Goal: Task Accomplishment & Management: Complete application form

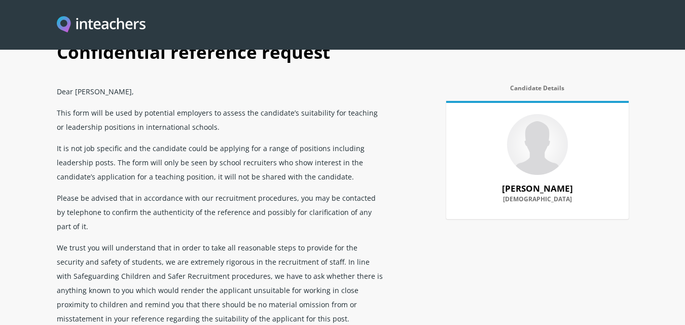
scroll to position [51, 0]
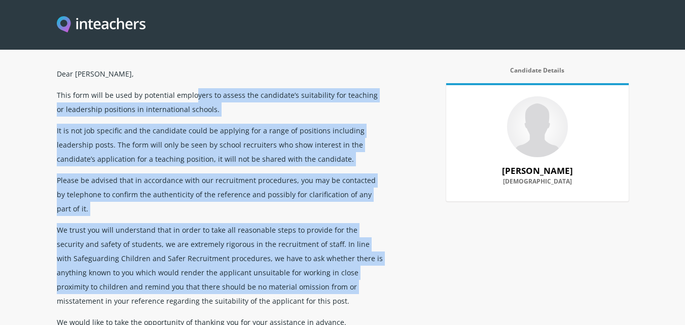
drag, startPoint x: 212, startPoint y: 95, endPoint x: 309, endPoint y: 269, distance: 199.8
click at [309, 269] on div "Dear [PERSON_NAME], This form will be used by potential employers to assess the…" at bounding box center [221, 288] width 329 height 450
click at [265, 107] on p "This form will be used by potential employers to assess the candidate’s suitabi…" at bounding box center [221, 102] width 329 height 36
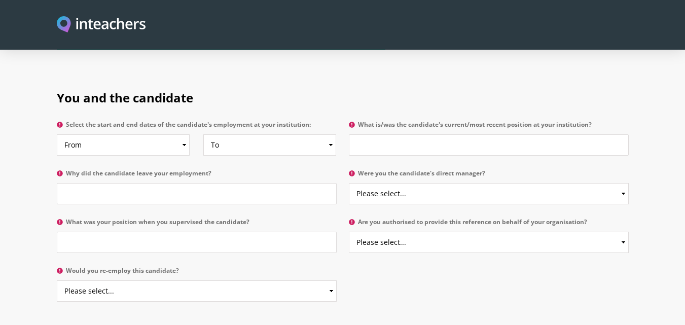
scroll to position [457, 0]
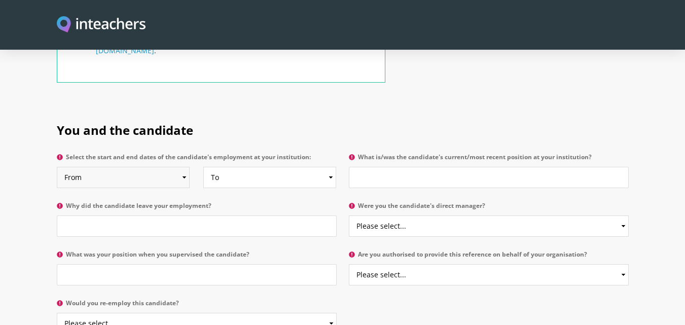
click at [174, 167] on select "From 2025 2024 2023 2022 2021 2020 2019 2018 2017 2016 2015 2014 2013 2012 2011…" at bounding box center [123, 177] width 133 height 21
select select "2019"
click at [57, 167] on select "From 2025 2024 2023 2022 2021 2020 2019 2018 2017 2016 2015 2014 2013 2012 2011…" at bounding box center [123, 177] width 133 height 21
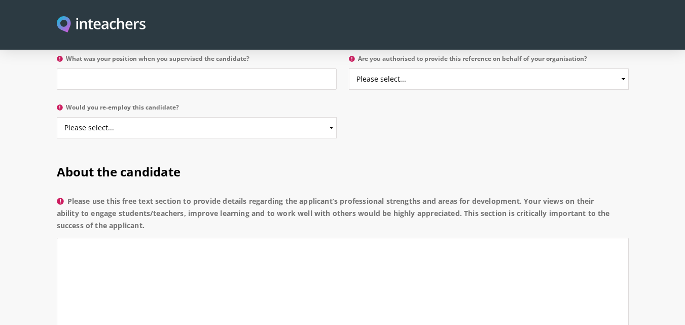
scroll to position [449, 0]
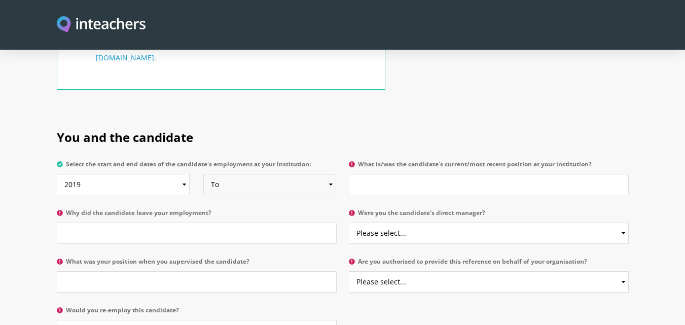
click at [253, 174] on select "To Currently 2025 2024 2023 2022 2021 2020 2019 2018 2017 2016 2015 2014 2013 2…" at bounding box center [269, 184] width 133 height 21
select select "2021"
click at [203, 174] on select "To Currently 2025 2024 2023 2022 2021 2020 2019 2018 2017 2016 2015 2014 2013 2…" at bounding box center [269, 184] width 133 height 21
click at [385, 174] on input "What is/was the candidate's current/most recent position at your institution?" at bounding box center [489, 184] width 280 height 21
type input "Asst Professor"
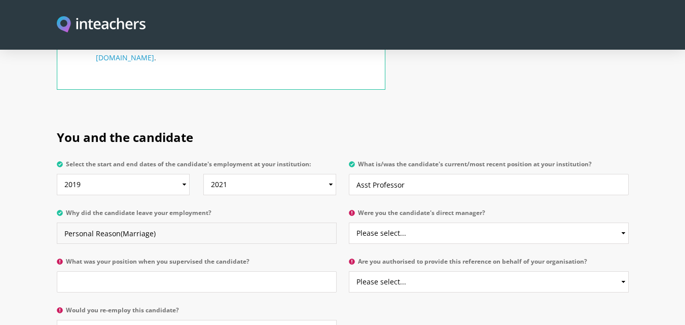
type input "Personal Reason(Marriage)"
click at [379, 223] on select "Please select... Yes No" at bounding box center [489, 233] width 280 height 21
select select "Yes"
click at [349, 223] on select "Please select... Yes No" at bounding box center [489, 233] width 280 height 21
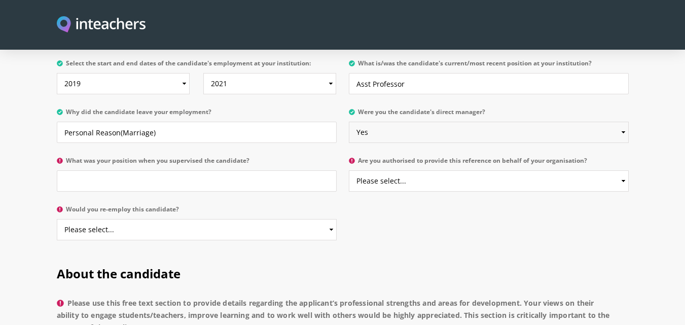
scroll to position [551, 0]
click at [185, 170] on input "What was your position when you supervised the candidate?" at bounding box center [197, 180] width 280 height 21
type input "T"
click at [183, 170] on input "HOD`" at bounding box center [197, 180] width 280 height 21
type input "HOD"
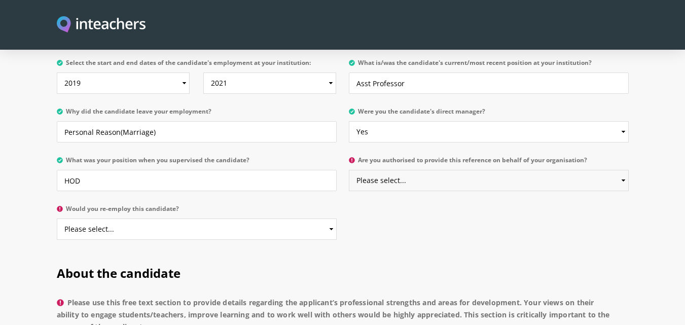
click at [444, 170] on select "Please select... Yes No" at bounding box center [489, 180] width 280 height 21
select select "Yes"
click at [349, 170] on select "Please select... Yes No" at bounding box center [489, 180] width 280 height 21
click at [206, 219] on select "Please select... Yes No" at bounding box center [197, 229] width 280 height 21
select select "Yes"
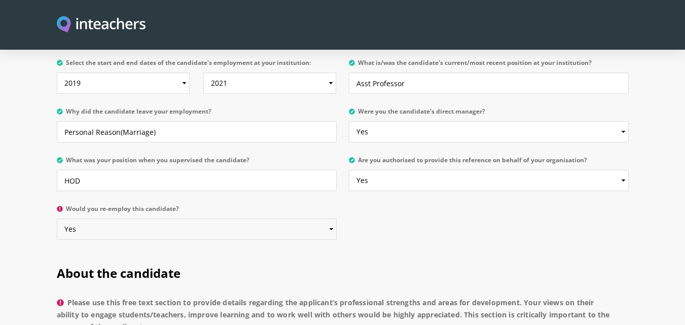
click at [57, 219] on select "Please select... Yes No" at bounding box center [197, 229] width 280 height 21
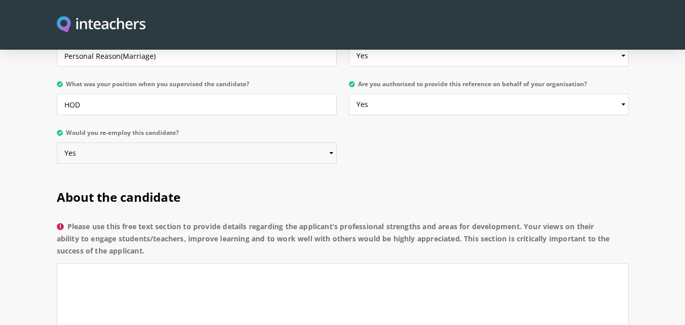
scroll to position [703, 0]
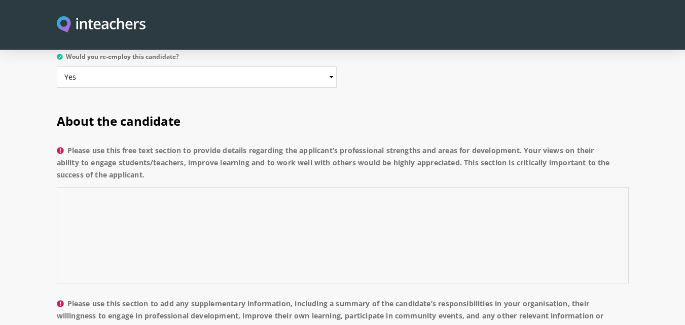
click at [287, 212] on textarea "Please use this free text section to provide details regarding the applicant’s …" at bounding box center [343, 235] width 572 height 96
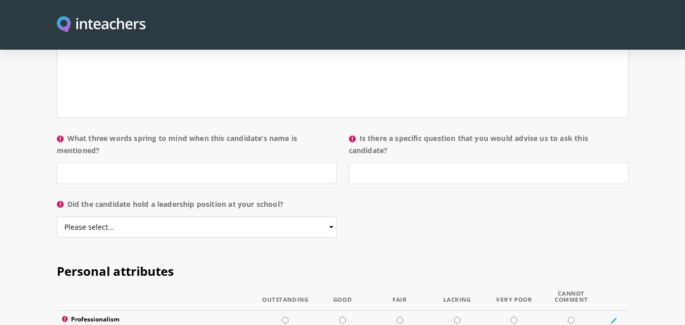
scroll to position [1007, 0]
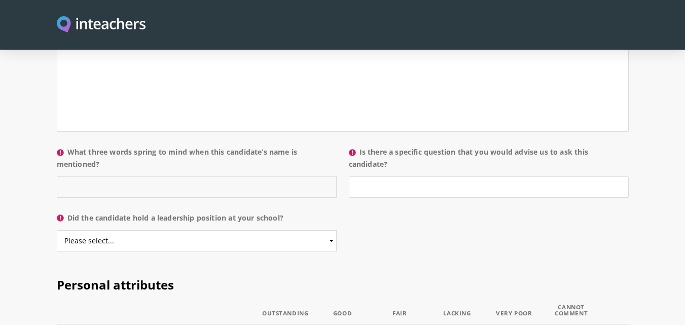
click at [232, 177] on input "What three words spring to mind when this candidate’s name is mentioned?" at bounding box center [197, 187] width 280 height 21
type input "Talented"
click at [304, 230] on select "Please select... Yes No" at bounding box center [197, 240] width 280 height 21
select select "No"
click at [57, 230] on select "Please select... Yes No" at bounding box center [197, 240] width 280 height 21
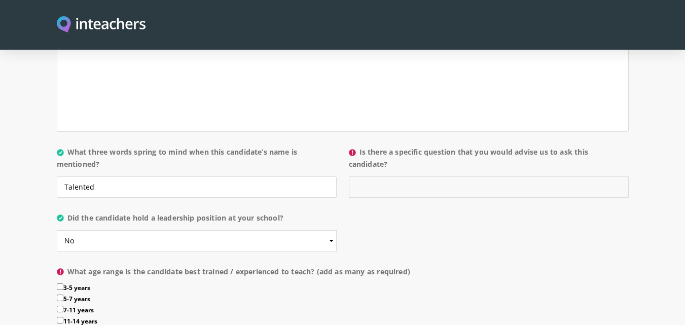
click at [391, 177] on input "Is there a specific question that you would advise us to ask this candidate?" at bounding box center [489, 187] width 280 height 21
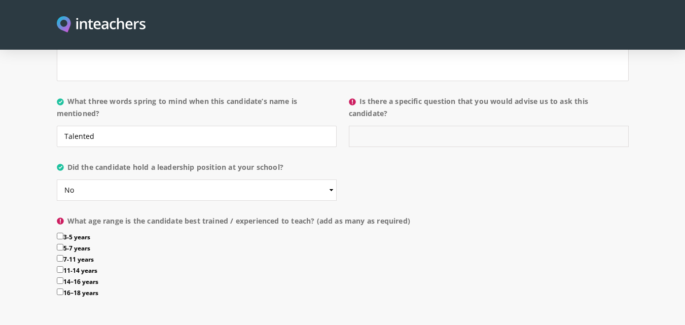
type input "a"
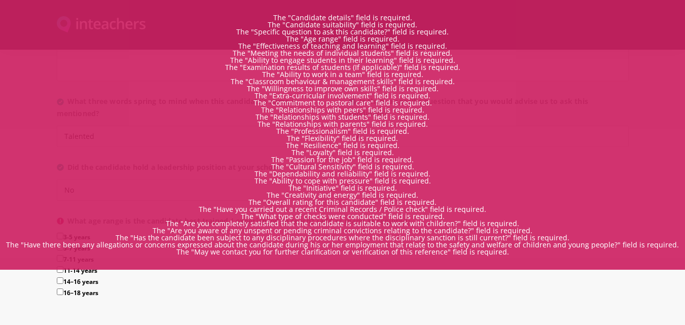
click at [271, 310] on h2 "Teaching attributes" at bounding box center [343, 331] width 572 height 43
click at [314, 310] on h2 "Teaching attributes" at bounding box center [343, 331] width 572 height 43
click at [629, 21] on p "The "Candidate suitability" field is required." at bounding box center [342, 24] width 685 height 7
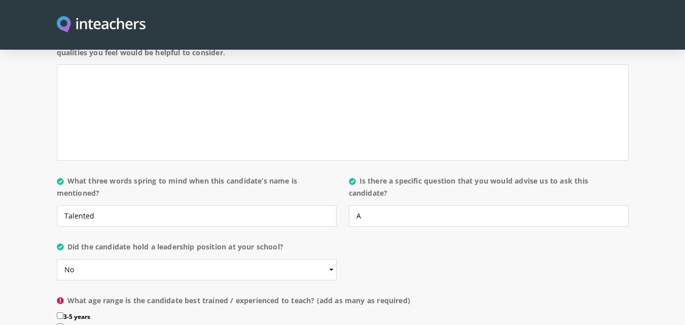
scroll to position [957, 0]
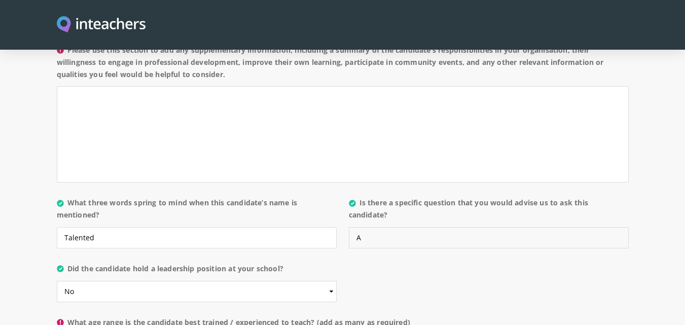
click at [422, 227] on input "A" at bounding box center [489, 237] width 280 height 21
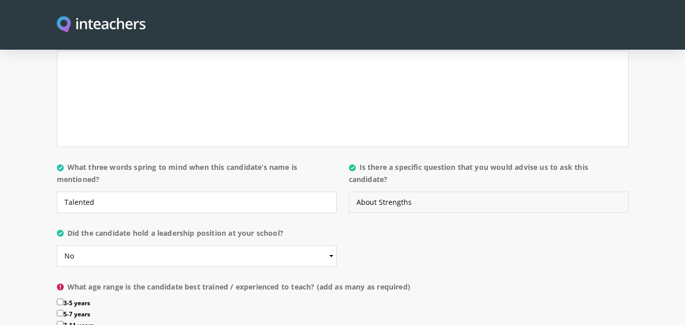
scroll to position [1109, 0]
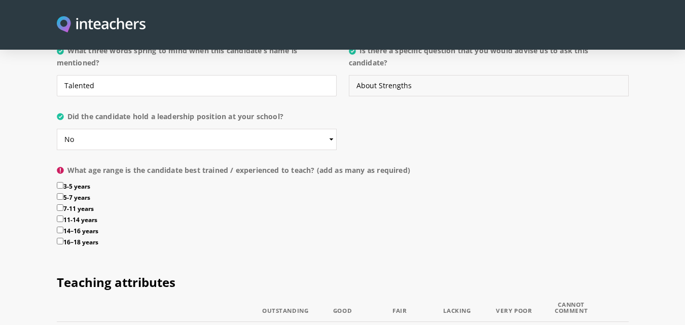
type input "About Strengths"
click at [88, 216] on label "11-14 years" at bounding box center [343, 221] width 572 height 11
click at [63, 216] on input "11-14 years" at bounding box center [60, 219] width 7 height 7
checkbox input "true"
click at [89, 227] on label "14–16 years" at bounding box center [343, 232] width 572 height 11
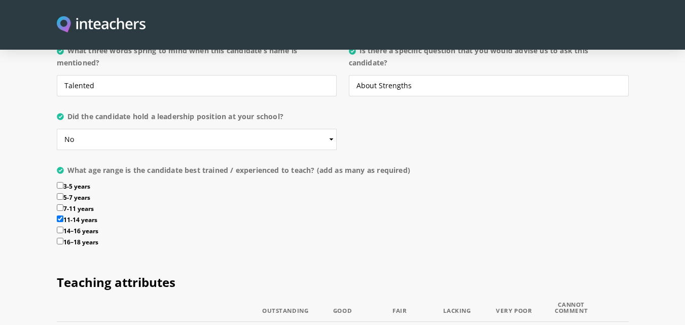
click at [63, 227] on input "14–16 years" at bounding box center [60, 230] width 7 height 7
checkbox input "true"
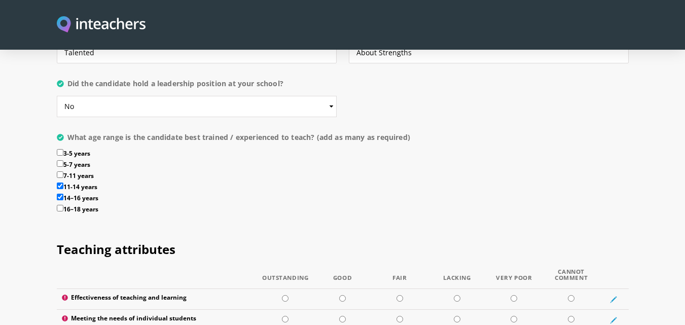
scroll to position [1160, 0]
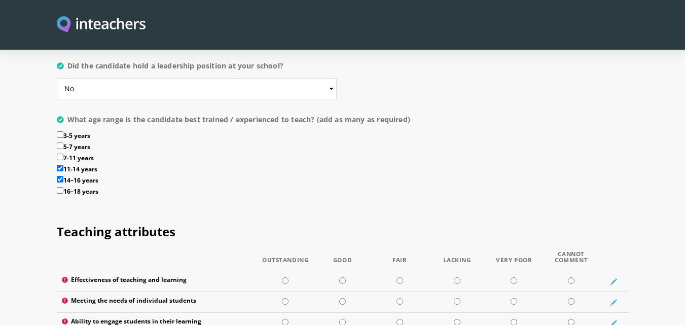
click at [92, 165] on label "11-14 years" at bounding box center [343, 170] width 572 height 11
click at [63, 165] on input "11-14 years" at bounding box center [60, 168] width 7 height 7
checkbox input "false"
click at [86, 187] on label "16–18 years" at bounding box center [343, 192] width 572 height 11
click at [63, 187] on input "16–18 years" at bounding box center [60, 190] width 7 height 7
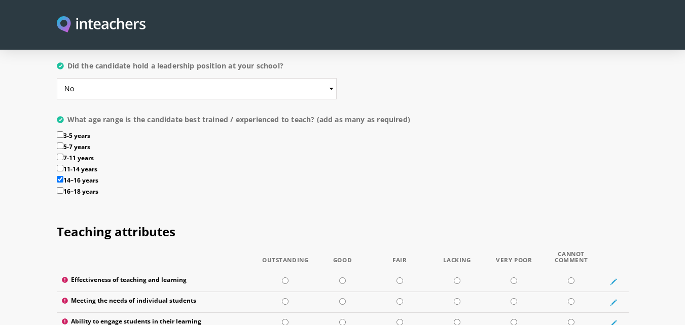
checkbox input "true"
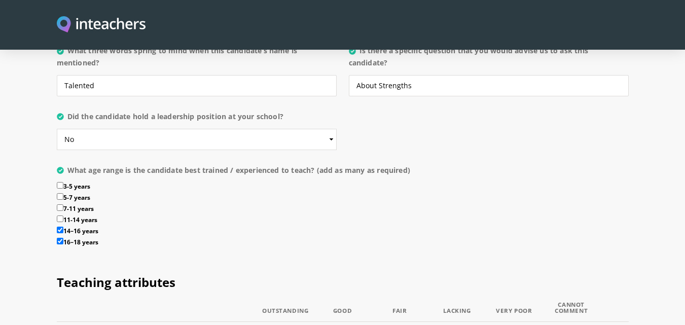
click at [93, 227] on label "14–16 years" at bounding box center [343, 232] width 572 height 11
click at [63, 227] on input "14–16 years" at bounding box center [60, 230] width 7 height 7
checkbox input "false"
click at [139, 129] on select "Please select... Yes No" at bounding box center [197, 139] width 280 height 21
click at [57, 129] on select "Please select... Yes No" at bounding box center [197, 139] width 280 height 21
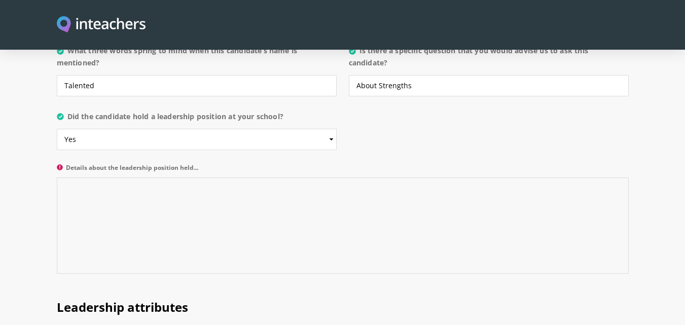
click at [142, 178] on textarea "Details about the leadership position held..." at bounding box center [343, 226] width 572 height 96
click at [157, 129] on select "Please select... Yes No" at bounding box center [197, 139] width 280 height 21
select select "No"
click at [57, 129] on select "Please select... Yes No" at bounding box center [197, 139] width 280 height 21
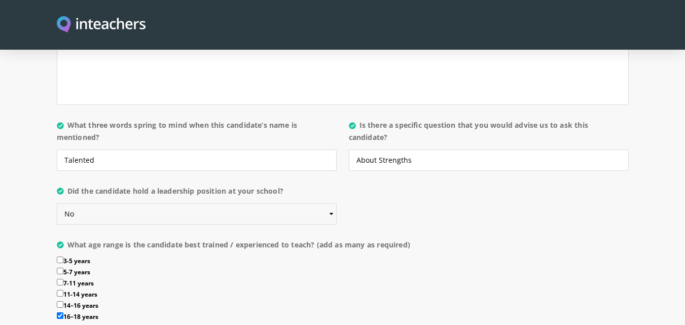
scroll to position [1058, 0]
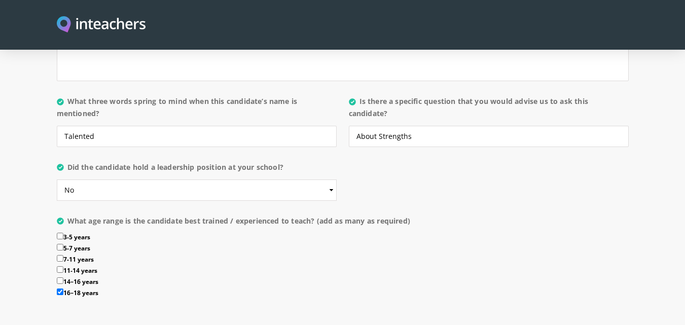
click at [80, 255] on label "7-11 years" at bounding box center [343, 260] width 572 height 11
click at [63, 255] on input "7-11 years" at bounding box center [60, 258] width 7 height 7
checkbox input "true"
click at [83, 289] on label "16–18 years" at bounding box center [343, 294] width 572 height 11
click at [63, 289] on input "16–18 years" at bounding box center [60, 292] width 7 height 7
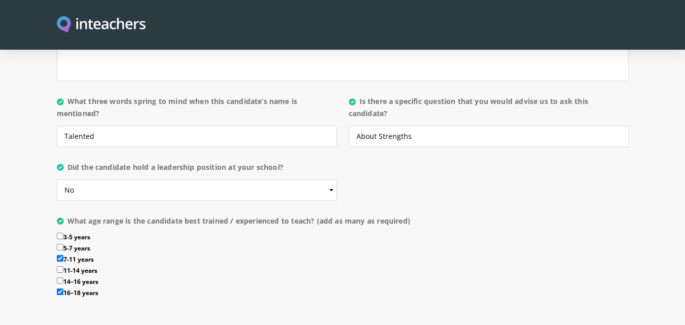
checkbox input "false"
click at [90, 266] on label "11-14 years" at bounding box center [343, 271] width 572 height 11
click at [63, 266] on input "11-14 years" at bounding box center [60, 269] width 7 height 7
checkbox input "true"
click at [88, 255] on label "7-11 years" at bounding box center [343, 260] width 572 height 11
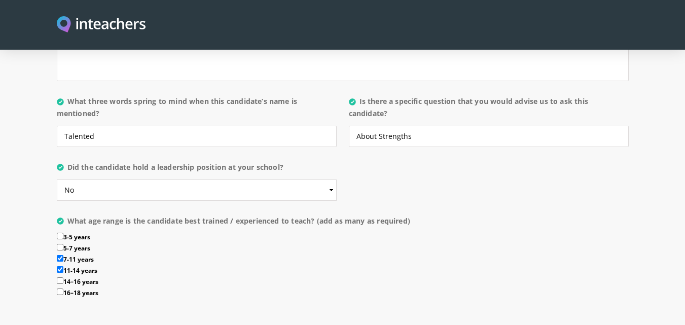
click at [63, 255] on input "7-11 years" at bounding box center [60, 258] width 7 height 7
checkbox input "false"
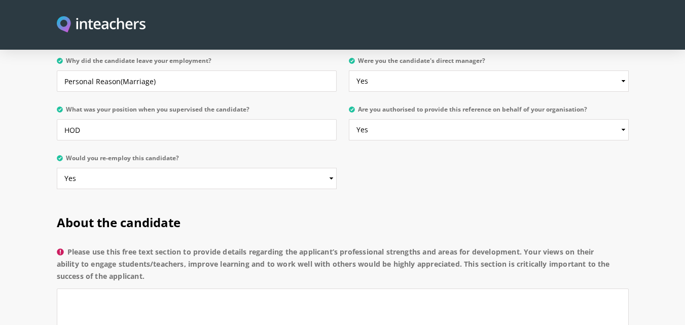
scroll to position [652, 0]
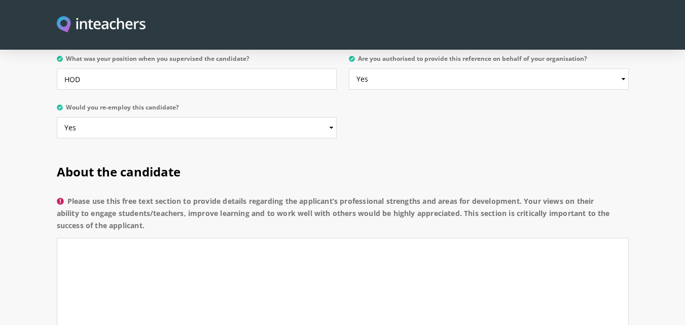
drag, startPoint x: 146, startPoint y: 201, endPoint x: 67, endPoint y: 177, distance: 82.5
click at [67, 195] on label "Please use this free text section to provide details regarding the applicant’s …" at bounding box center [343, 216] width 572 height 43
copy label "Please use this free text section to provide details regarding the applicant’s …"
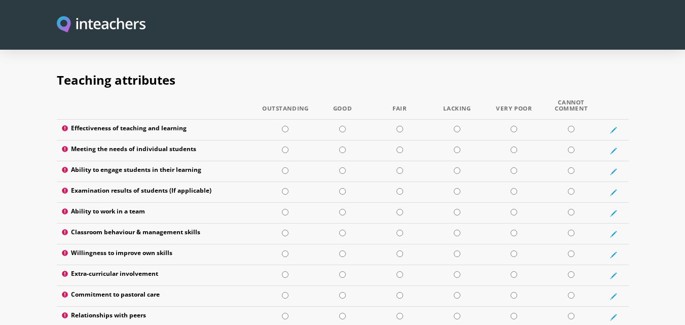
scroll to position [1312, 0]
click at [286, 125] on input "radio" at bounding box center [285, 128] width 7 height 7
radio input "true"
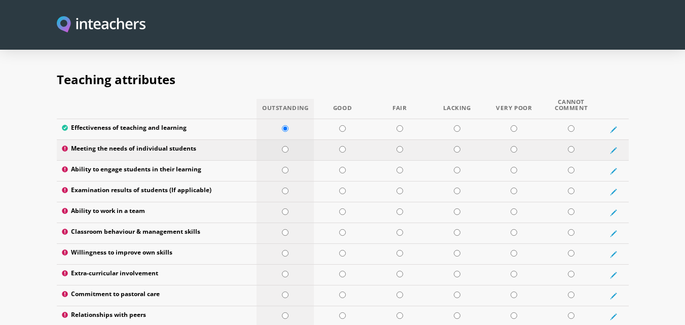
click at [285, 146] on input "radio" at bounding box center [285, 149] width 7 height 7
radio input "true"
drag, startPoint x: 343, startPoint y: 142, endPoint x: 331, endPoint y: 144, distance: 12.8
click at [342, 167] on input "radio" at bounding box center [342, 170] width 7 height 7
radio input "true"
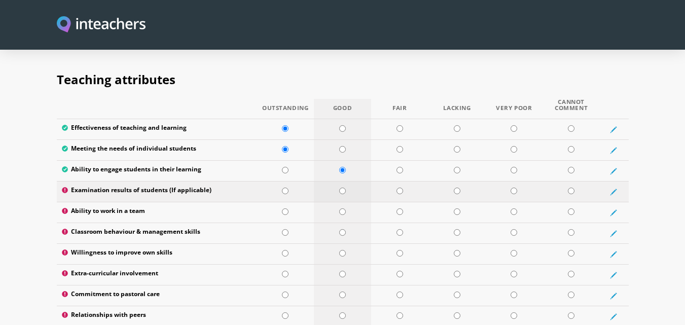
click at [340, 188] on input "radio" at bounding box center [342, 191] width 7 height 7
radio input "true"
drag, startPoint x: 286, startPoint y: 184, endPoint x: 284, endPoint y: 190, distance: 6.6
click at [286, 208] on input "radio" at bounding box center [285, 211] width 7 height 7
radio input "true"
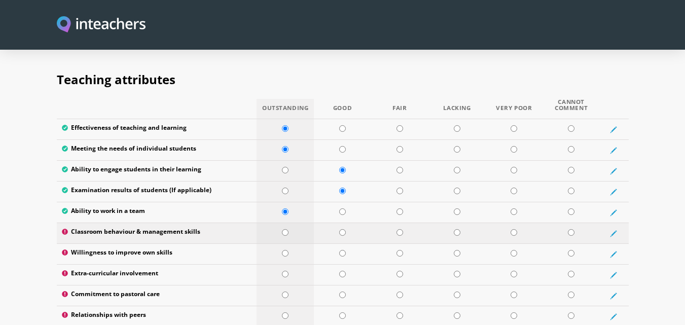
click at [286, 229] on input "radio" at bounding box center [285, 232] width 7 height 7
radio input "true"
click at [284, 244] on td at bounding box center [285, 254] width 57 height 21
radio input "true"
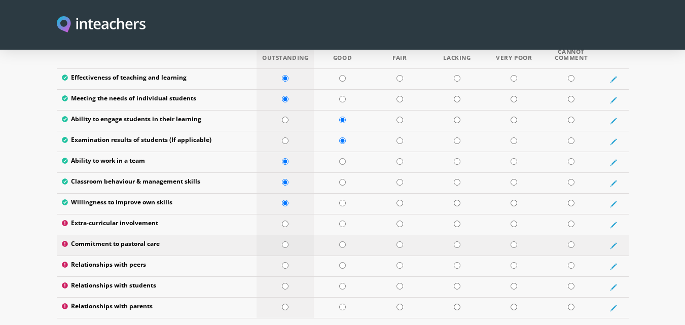
scroll to position [1363, 0]
click at [288, 220] on input "radio" at bounding box center [285, 223] width 7 height 7
radio input "true"
drag, startPoint x: 341, startPoint y: 214, endPoint x: 318, endPoint y: 228, distance: 27.1
click at [341, 241] on input "radio" at bounding box center [342, 244] width 7 height 7
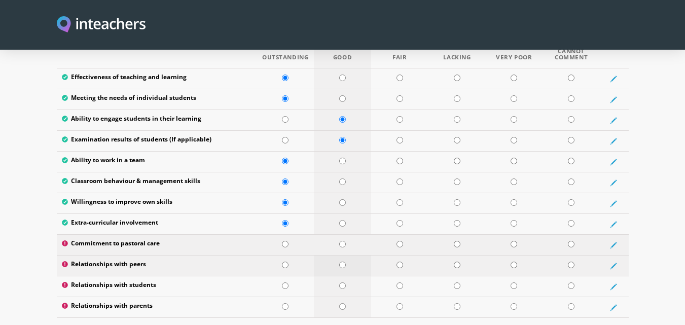
radio input "true"
click at [340, 262] on input "radio" at bounding box center [342, 265] width 7 height 7
radio input "true"
click at [343, 283] on input "radio" at bounding box center [342, 286] width 7 height 7
radio input "true"
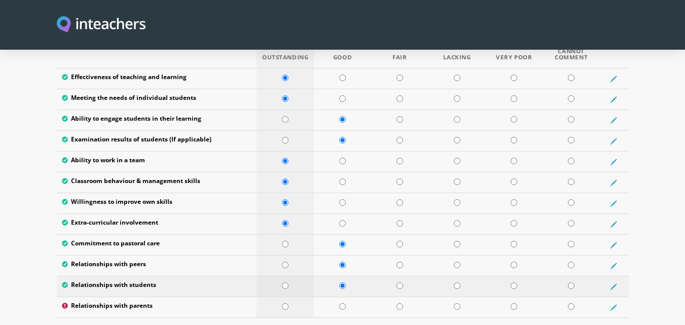
click at [276, 276] on td at bounding box center [285, 286] width 57 height 21
radio input "true"
click at [285, 303] on input "radio" at bounding box center [285, 306] width 7 height 7
radio input "true"
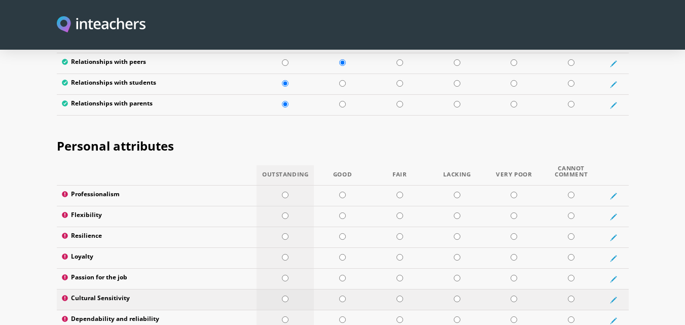
scroll to position [1566, 0]
click at [287, 191] on input "radio" at bounding box center [285, 194] width 7 height 7
radio input "true"
click at [285, 212] on input "radio" at bounding box center [285, 215] width 7 height 7
radio input "true"
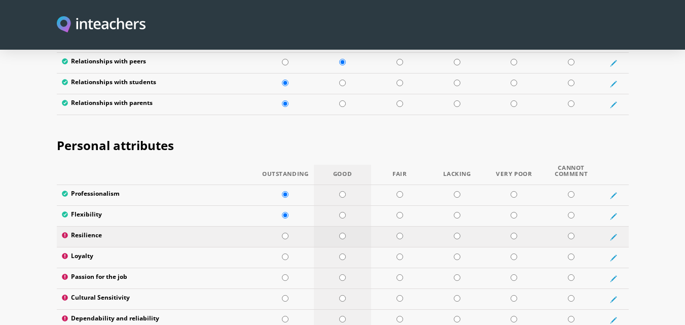
click at [341, 233] on input "radio" at bounding box center [342, 236] width 7 height 7
radio input "true"
click at [513, 254] on input "radio" at bounding box center [514, 257] width 7 height 7
radio input "true"
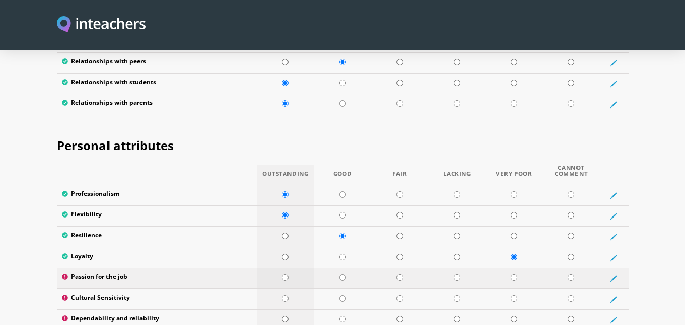
click at [284, 274] on input "radio" at bounding box center [285, 277] width 7 height 7
radio input "true"
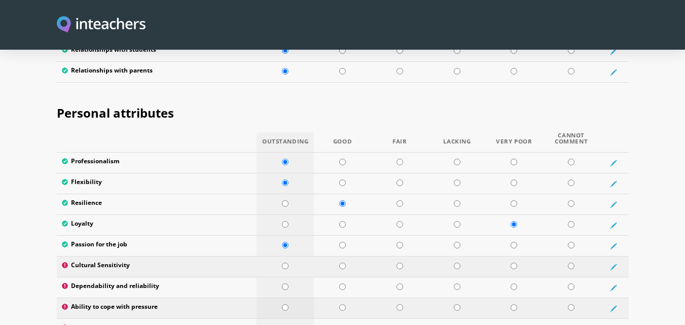
scroll to position [1616, 0]
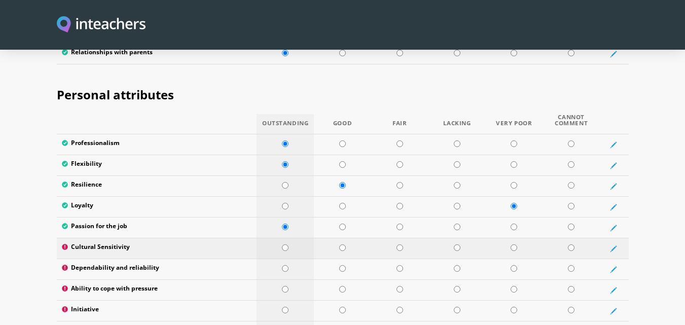
click at [286, 245] on input "radio" at bounding box center [285, 248] width 7 height 7
radio input "true"
click at [286, 265] on input "radio" at bounding box center [285, 268] width 7 height 7
radio input "true"
click at [285, 280] on td at bounding box center [285, 290] width 57 height 21
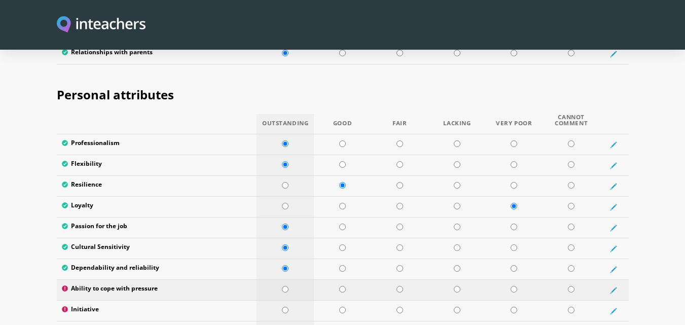
radio input "true"
click at [341, 286] on input "radio" at bounding box center [342, 289] width 7 height 7
radio input "true"
click at [342, 307] on input "radio" at bounding box center [342, 310] width 7 height 7
radio input "true"
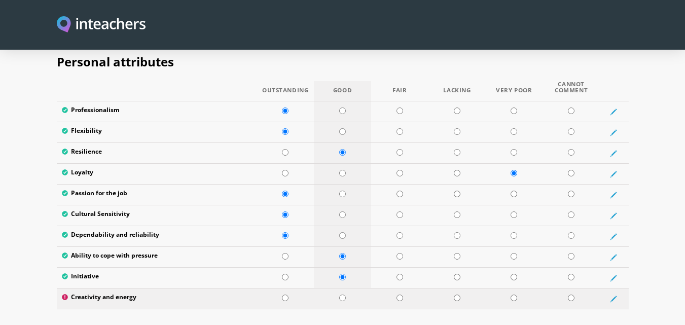
scroll to position [1667, 0]
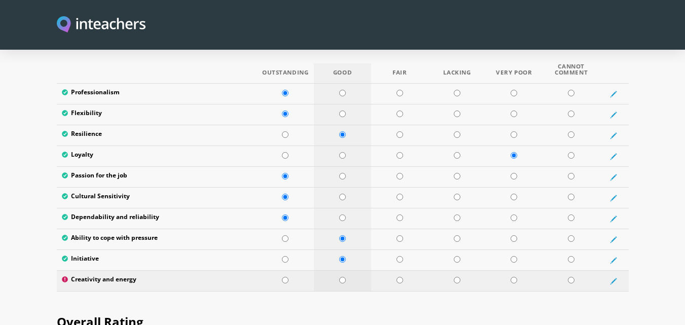
click at [341, 277] on input "radio" at bounding box center [342, 280] width 7 height 7
radio input "true"
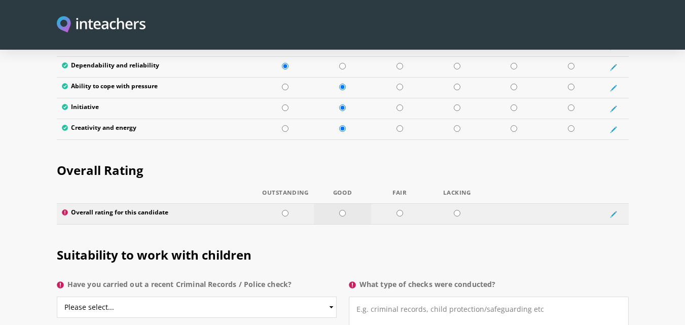
scroll to position [1819, 0]
click at [285, 210] on input "radio" at bounding box center [285, 213] width 7 height 7
radio input "true"
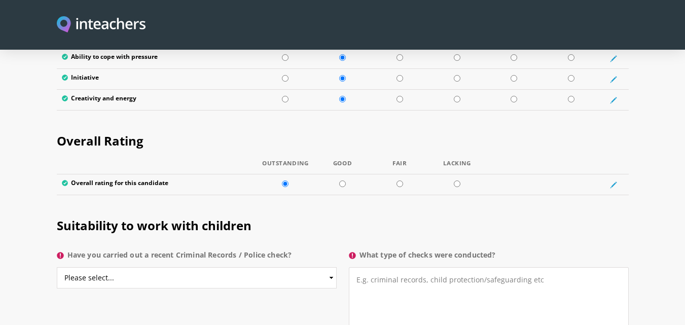
scroll to position [1921, 0]
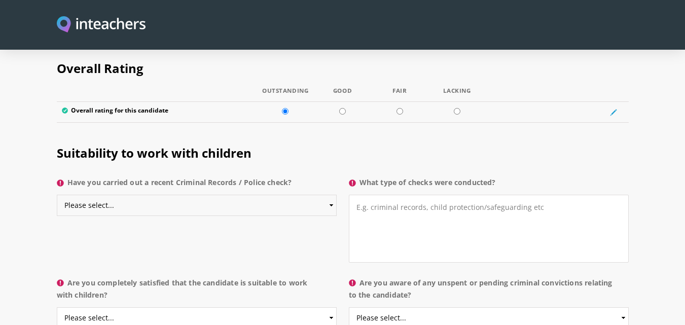
click at [208, 195] on select "Please select... Yes No Do not know" at bounding box center [197, 205] width 280 height 21
select select "No"
click at [57, 195] on select "Please select... Yes No Do not know" at bounding box center [197, 205] width 280 height 21
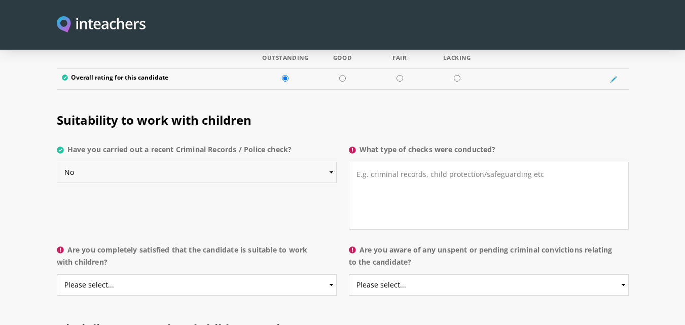
scroll to position [1971, 0]
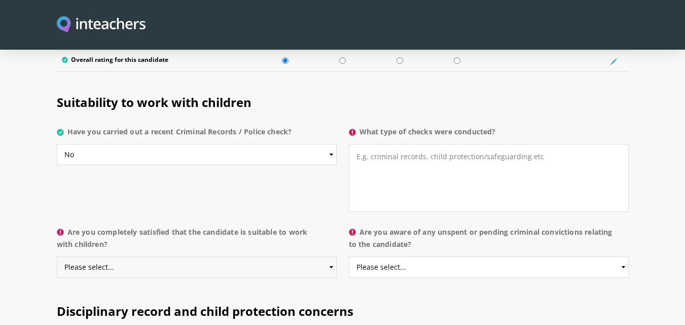
click at [159, 257] on select "Please select... Yes No Do not know" at bounding box center [197, 267] width 280 height 21
select select "Yes"
click at [57, 257] on select "Please select... Yes No Do not know" at bounding box center [197, 267] width 280 height 21
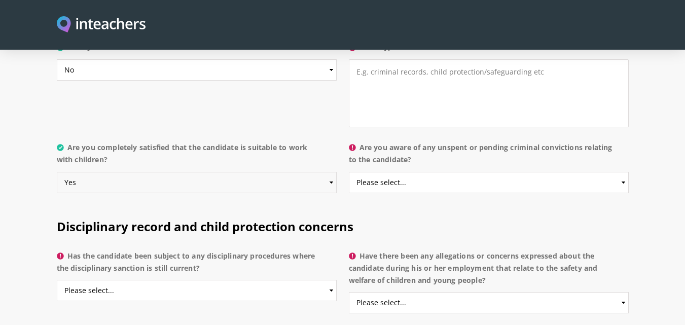
scroll to position [2073, 0]
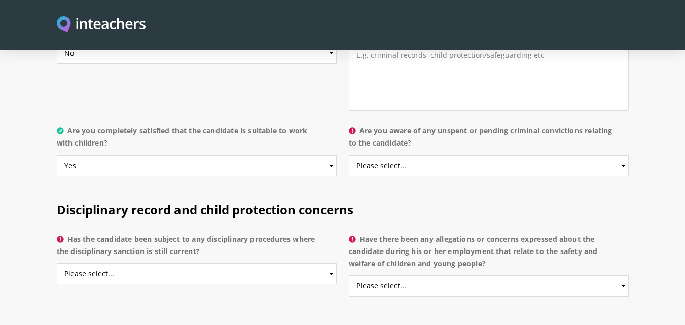
click at [433, 149] on p "Are you aware of any unspent or pending criminal convictions relating to the ca…" at bounding box center [489, 154] width 280 height 66
click at [433, 155] on select "Please select... Yes No Do not know" at bounding box center [489, 165] width 280 height 21
click at [349, 155] on select "Please select... Yes No Do not know" at bounding box center [489, 165] width 280 height 21
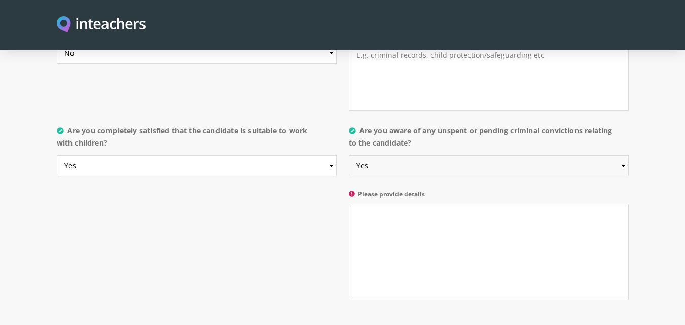
click at [409, 155] on select "Please select... Yes No Do not know" at bounding box center [489, 165] width 280 height 21
select select "Do not know"
click at [349, 155] on select "Please select... Yes No Do not know" at bounding box center [489, 165] width 280 height 21
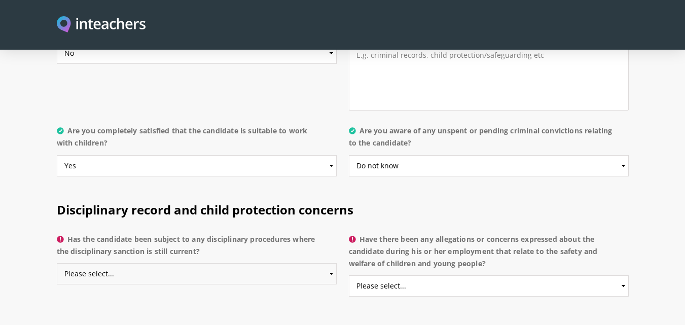
click at [211, 263] on select "Please select... Yes No Do not know" at bounding box center [197, 273] width 280 height 21
select select "No"
click at [57, 263] on select "Please select... Yes No Do not know" at bounding box center [197, 273] width 280 height 21
click at [382, 275] on select "Please select... Yes No Do not know" at bounding box center [489, 285] width 280 height 21
select select "No"
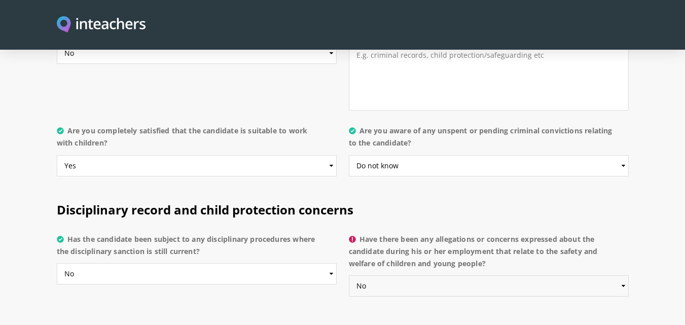
click at [349, 275] on select "Please select... Yes No Do not know" at bounding box center [489, 285] width 280 height 21
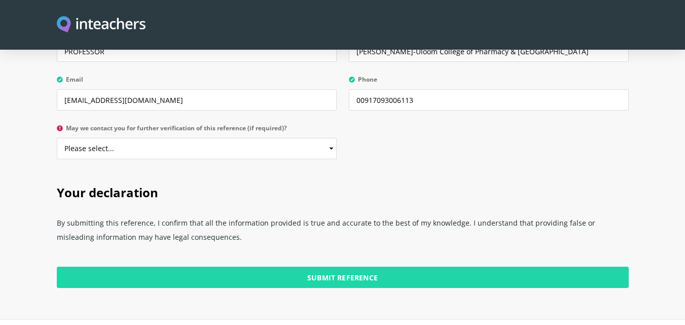
scroll to position [2479, 0]
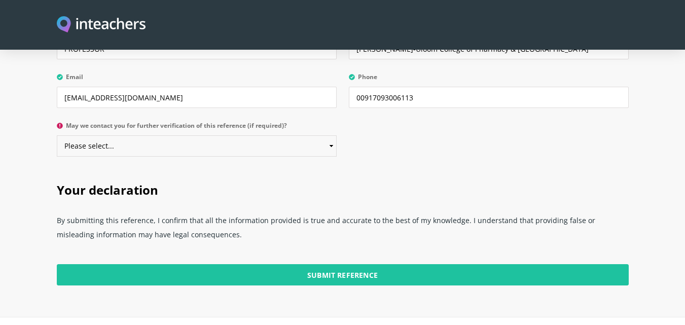
click at [165, 135] on select "Please select... Yes No" at bounding box center [197, 145] width 280 height 21
select select "Yes"
click at [57, 135] on select "Please select... Yes No" at bounding box center [197, 145] width 280 height 21
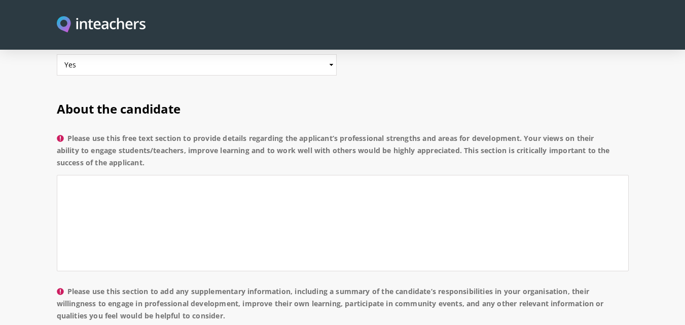
scroll to position [703, 0]
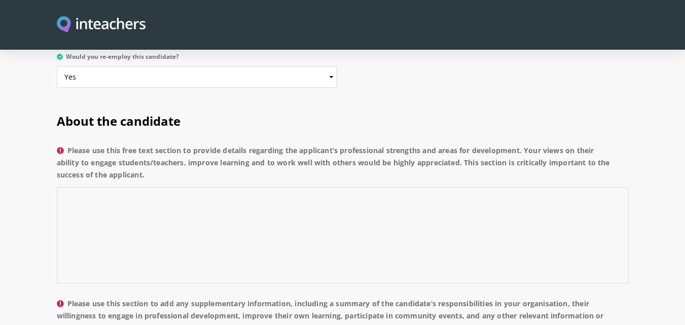
click at [111, 187] on textarea "Please use this free text section to provide details regarding the applicant’s …" at bounding box center [343, 235] width 572 height 96
paste textarea "Loremip Dolor sitametconse adipis elitseddoeiu temporinc utla etdo mag aliqua e…"
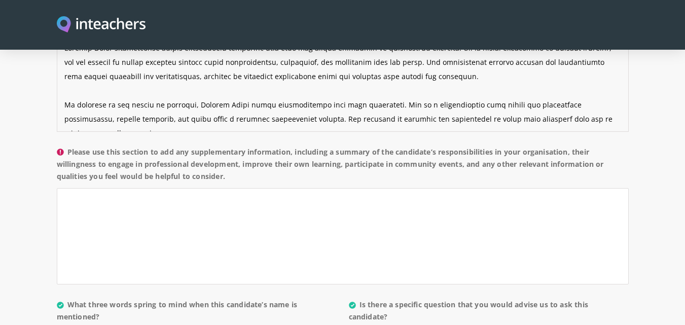
scroll to position [855, 0]
type textarea "Loremip Dolor sitametconse adipis elitseddoeiu temporinc utla etdo mag aliqua e…"
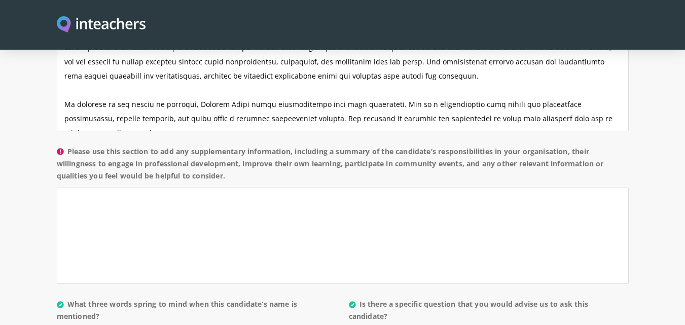
drag, startPoint x: 234, startPoint y: 151, endPoint x: 65, endPoint y: 128, distance: 170.5
click at [65, 146] on label "Please use this section to add any supplementary information, including a summa…" at bounding box center [343, 167] width 572 height 43
copy label "Please use this section to add any supplementary information, including a summa…"
click at [159, 192] on textarea "Please use this section to add any supplementary information, including a summa…" at bounding box center [343, 236] width 572 height 96
paste textarea "In her role at our organisation, [PERSON_NAME] has taken on a wide range of res…"
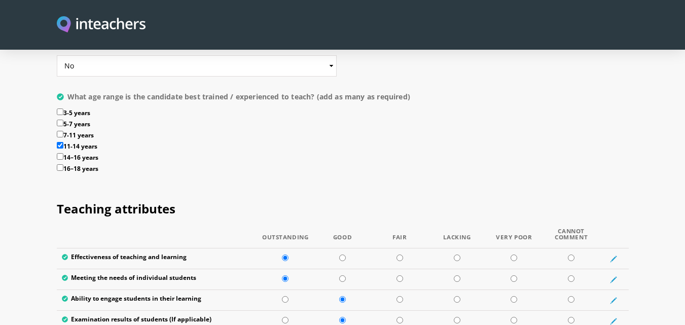
scroll to position [1160, 0]
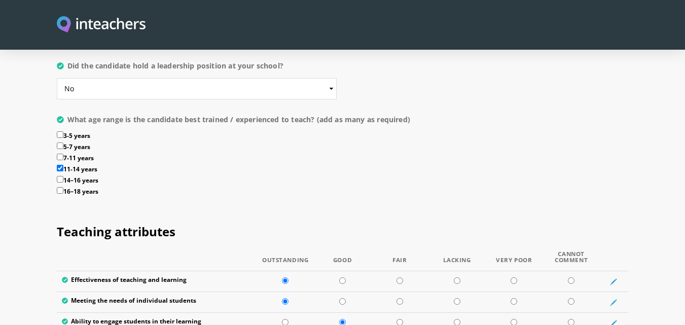
type textarea "In her role at our organization, [PERSON_NAME] has taken on a wide range of res…"
click at [61, 176] on input "14–16 years" at bounding box center [60, 179] width 7 height 7
checkbox input "true"
click at [60, 187] on input "16–18 years" at bounding box center [60, 190] width 7 height 7
checkbox input "true"
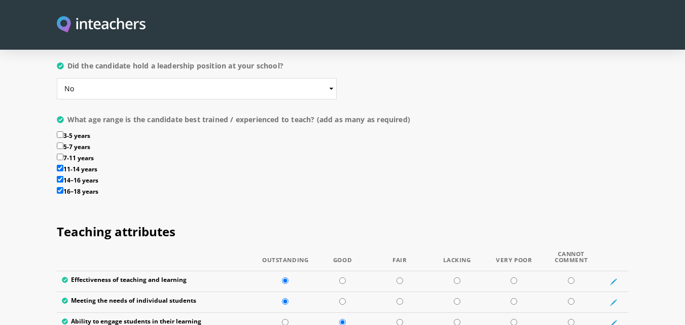
click at [61, 154] on input "7-11 years" at bounding box center [60, 157] width 7 height 7
checkbox input "true"
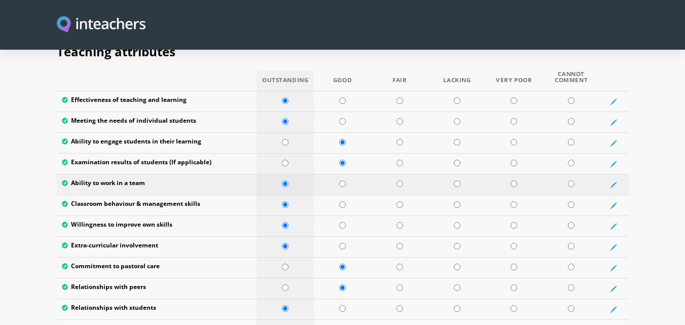
scroll to position [1363, 0]
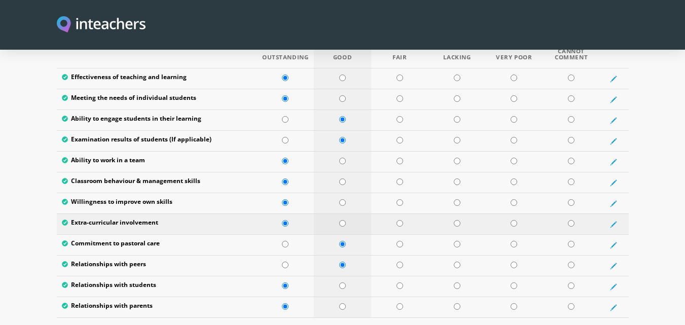
click at [345, 214] on td at bounding box center [342, 224] width 57 height 21
radio input "true"
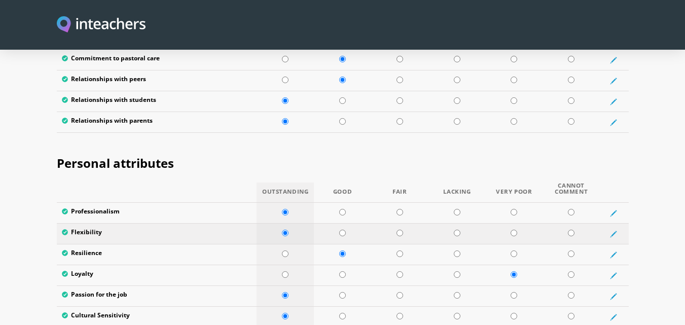
scroll to position [1566, 0]
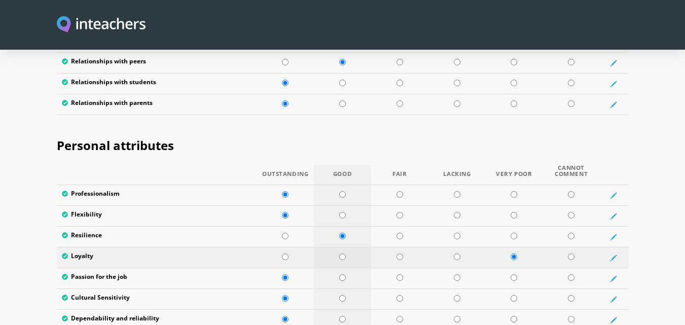
click at [339, 254] on input "radio" at bounding box center [342, 257] width 7 height 7
radio input "true"
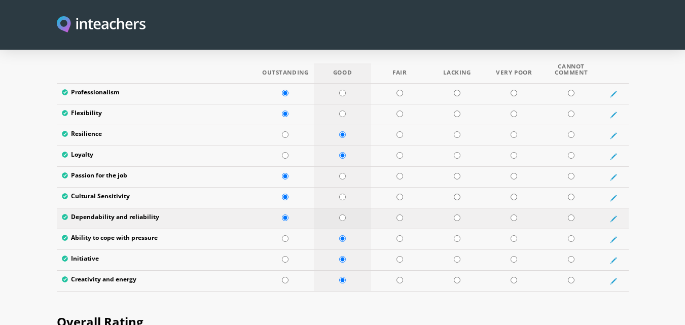
scroll to position [1616, 0]
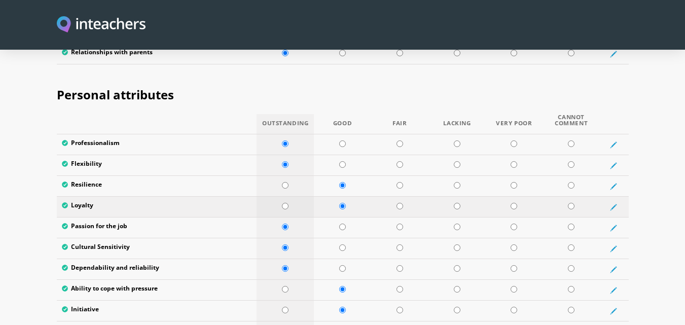
click at [287, 203] on input "radio" at bounding box center [285, 206] width 7 height 7
radio input "true"
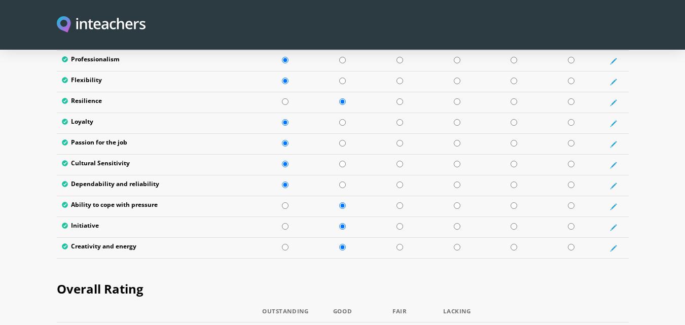
scroll to position [1718, 0]
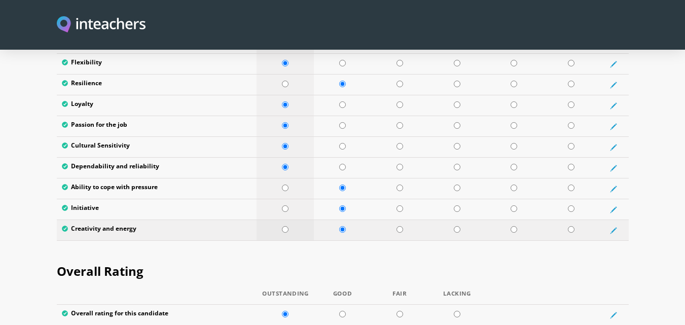
click at [284, 226] on input "radio" at bounding box center [285, 229] width 7 height 7
radio input "true"
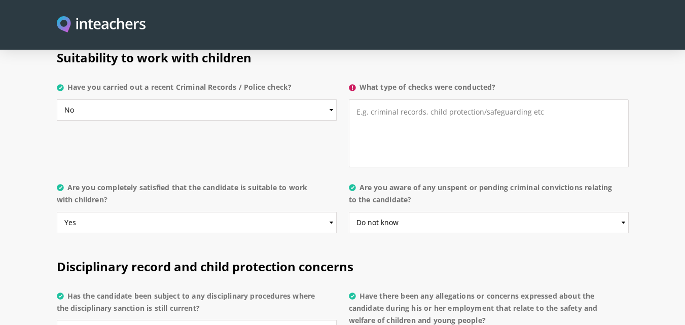
scroll to position [2073, 0]
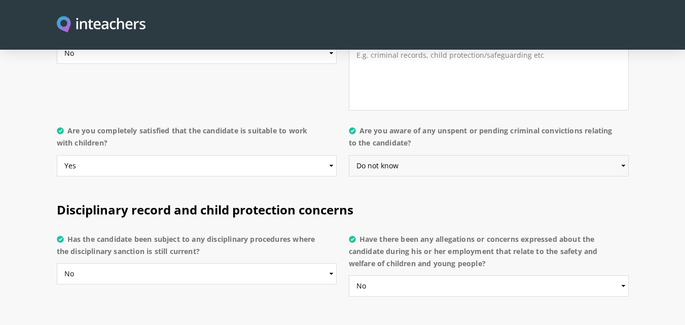
click at [413, 155] on select "Please select... Yes No Do not know" at bounding box center [489, 165] width 280 height 21
select select "No"
click at [349, 155] on select "Please select... Yes No Do not know" at bounding box center [489, 165] width 280 height 21
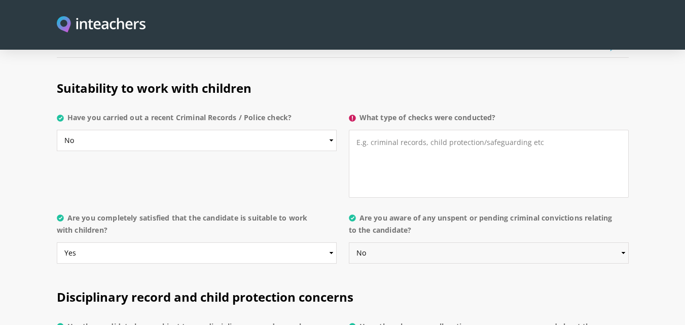
scroll to position [1921, 0]
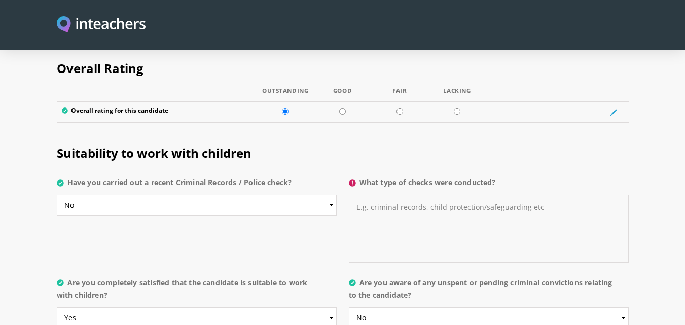
click at [395, 195] on textarea "What type of checks were conducted?" at bounding box center [489, 229] width 280 height 68
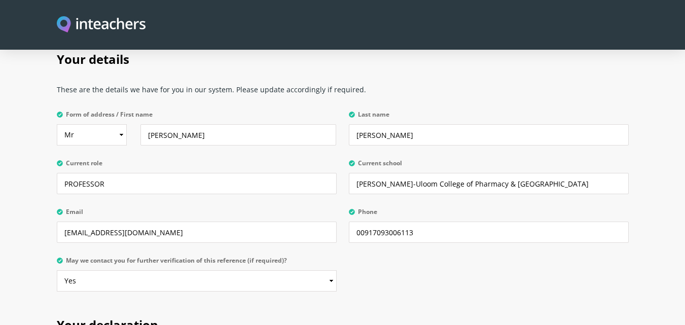
scroll to position [2326, 0]
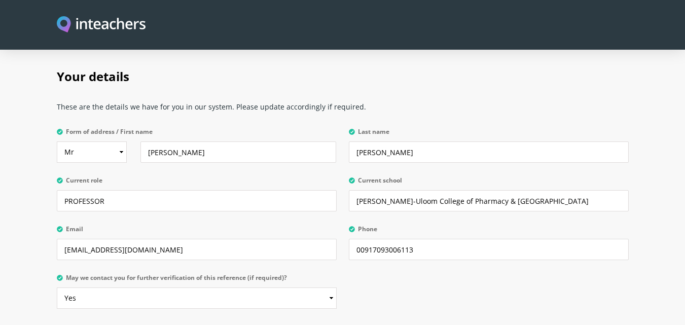
type textarea "Nothing"
drag, startPoint x: 115, startPoint y: 179, endPoint x: 39, endPoint y: 180, distance: 76.6
click at [39, 180] on section "Your details These are the details we have for you in our system. Please update…" at bounding box center [342, 186] width 685 height 266
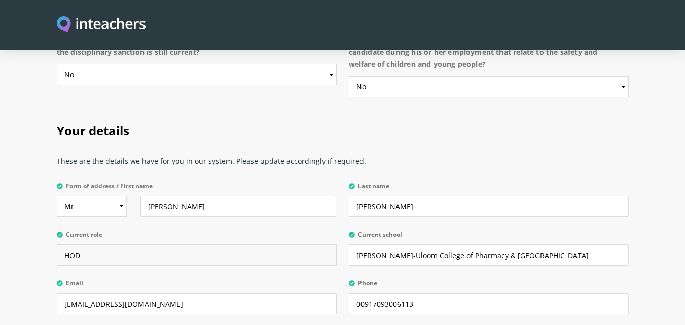
scroll to position [2276, 0]
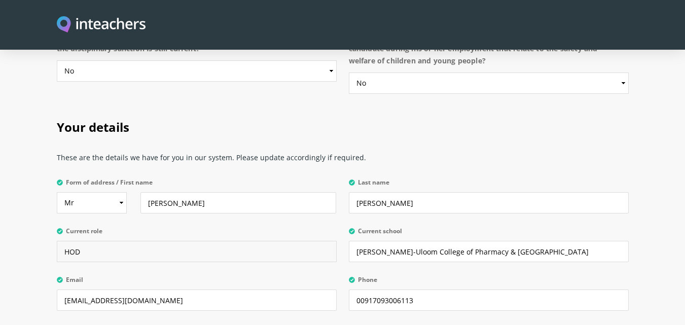
drag, startPoint x: 119, startPoint y: 222, endPoint x: 90, endPoint y: 226, distance: 29.6
click at [90, 241] on input "HOD" at bounding box center [197, 251] width 280 height 21
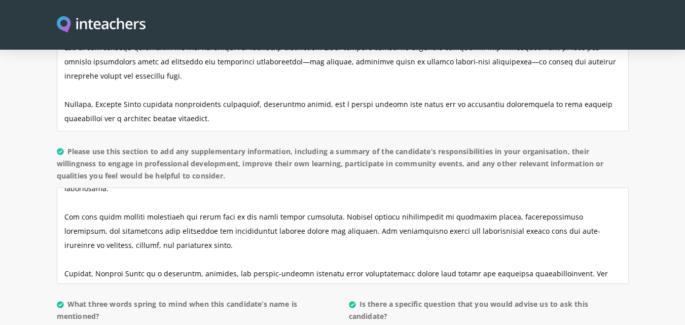
scroll to position [114, 0]
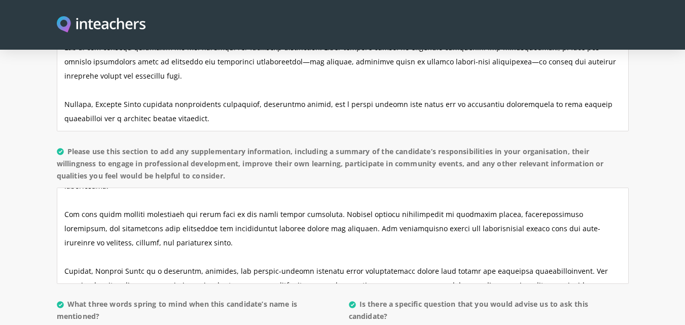
type input "HOD"
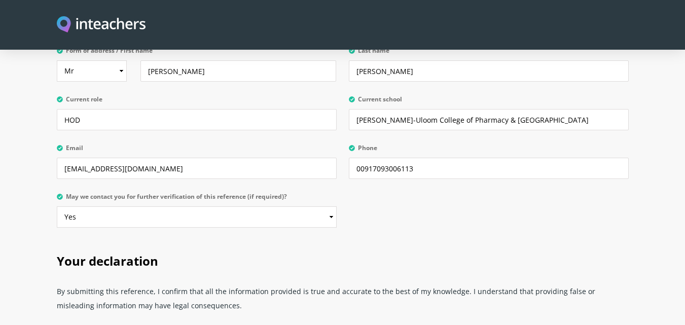
scroll to position [2486, 0]
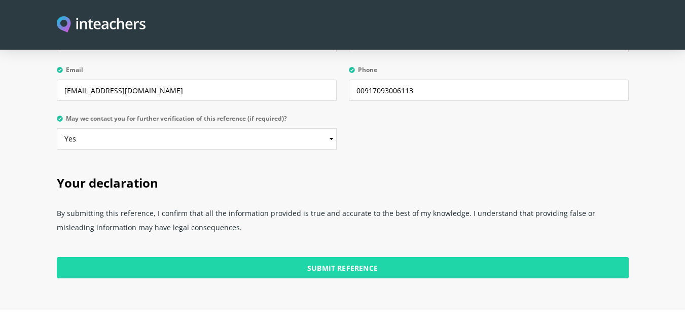
type input "Nothing"
click at [399, 257] on input "Submit Reference" at bounding box center [343, 267] width 572 height 21
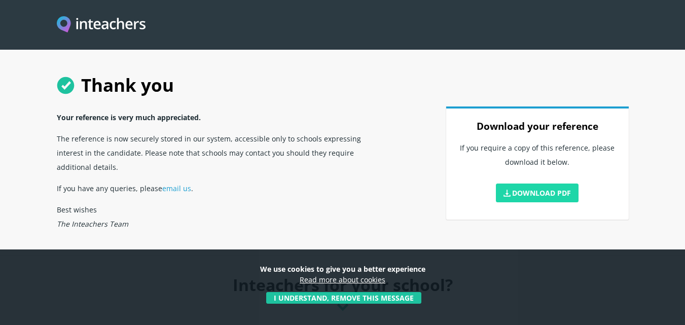
click at [559, 192] on link "Download PDF" at bounding box center [537, 193] width 83 height 19
click at [205, 65] on h1 "Thank you" at bounding box center [343, 85] width 572 height 43
